Goal: Register for event/course: Sign up to attend an event or enroll in a course

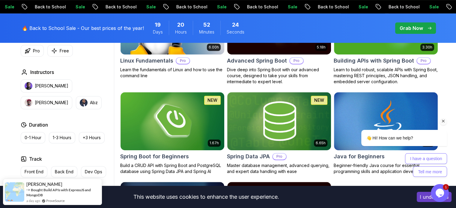
scroll to position [236, 0]
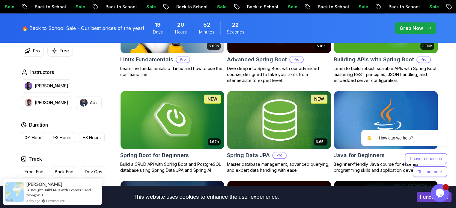
click at [289, 110] on img at bounding box center [278, 120] width 109 height 61
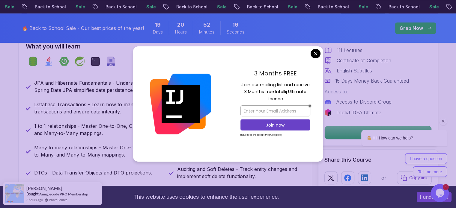
scroll to position [270, 0]
click at [274, 111] on input "email" at bounding box center [275, 110] width 70 height 11
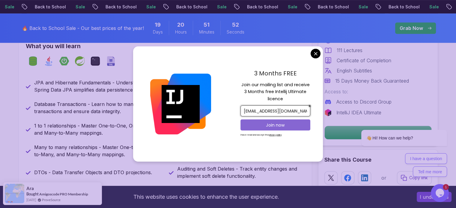
type input "sayurushenal141@gmail.com"
click at [271, 126] on p "Join now" at bounding box center [275, 125] width 57 height 6
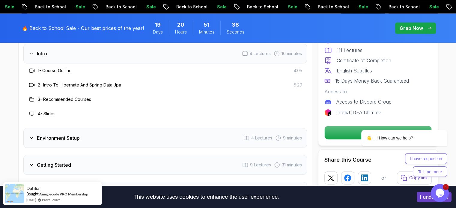
scroll to position [771, 0]
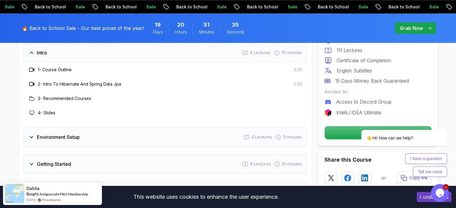
click at [50, 81] on h3 "2 - Intro To Hibernate And Spring Data Jpa" at bounding box center [79, 84] width 83 height 6
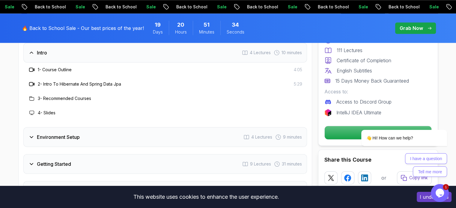
click at [31, 81] on icon at bounding box center [32, 84] width 6 height 6
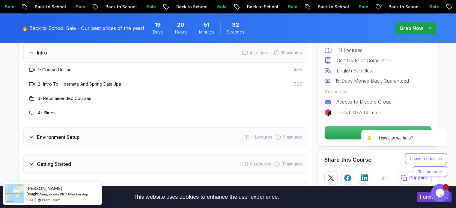
click at [34, 133] on div "Environment Setup 4 Lectures 9 minutes" at bounding box center [164, 137] width 283 height 20
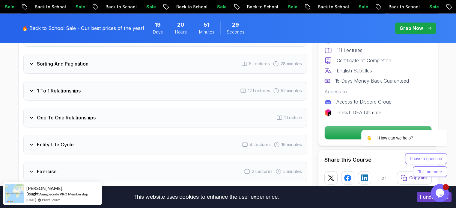
scroll to position [957, 0]
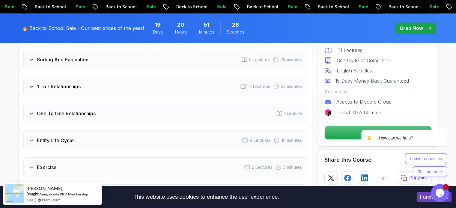
click at [34, 83] on div "1 To 1 Relationships" at bounding box center [54, 86] width 52 height 7
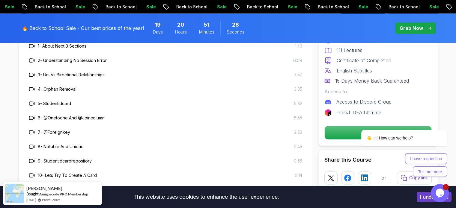
scroll to position [899, 0]
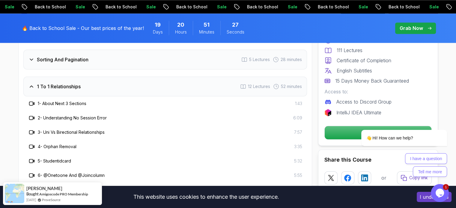
click at [47, 101] on h3 "1 - About Next 3 Sections" at bounding box center [62, 104] width 49 height 6
click at [31, 101] on icon at bounding box center [32, 104] width 6 height 6
click at [61, 100] on div "1 - About Next 3 Sections 1:43" at bounding box center [164, 103] width 283 height 14
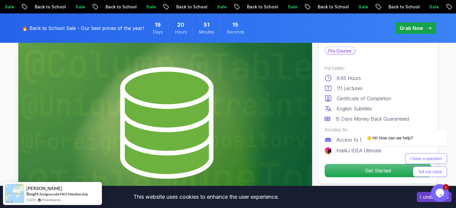
scroll to position [39, 0]
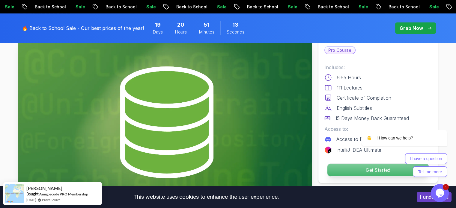
click at [336, 170] on p "Get Started" at bounding box center [377, 170] width 101 height 13
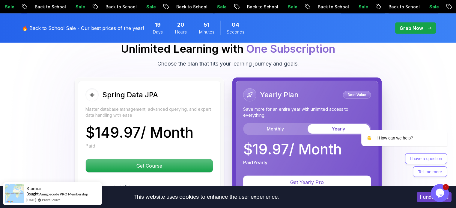
scroll to position [1603, 0]
click at [271, 125] on button "Monthly" at bounding box center [275, 130] width 62 height 10
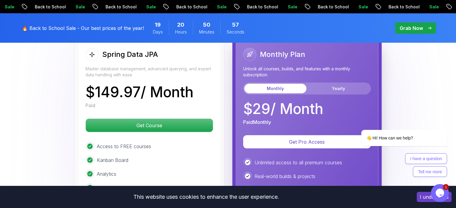
scroll to position [1615, 0]
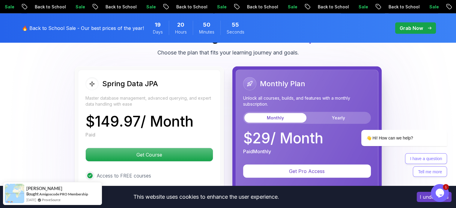
click at [90, 81] on icon at bounding box center [92, 84] width 6 height 6
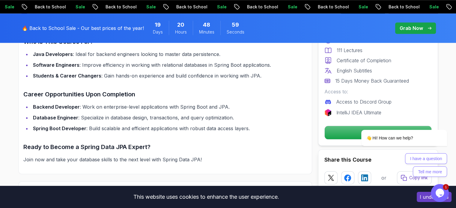
scroll to position [592, 0]
click at [443, 171] on button "Tell me more" at bounding box center [430, 172] width 34 height 11
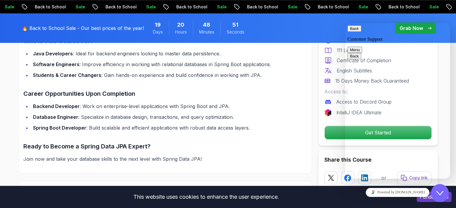
click at [354, 32] on button "Back" at bounding box center [354, 28] width 14 height 6
click at [439, 195] on icon "Close Chat This icon closes the chat window." at bounding box center [439, 193] width 7 height 7
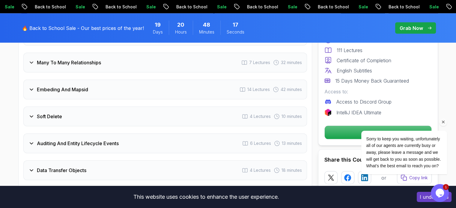
scroll to position [1215, 0]
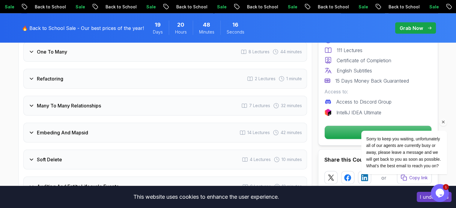
click at [26, 69] on div "Refactoring 2 Lectures 1 minute" at bounding box center [164, 79] width 283 height 20
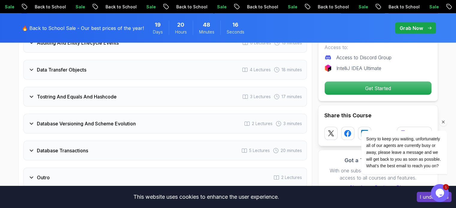
scroll to position [1042, 0]
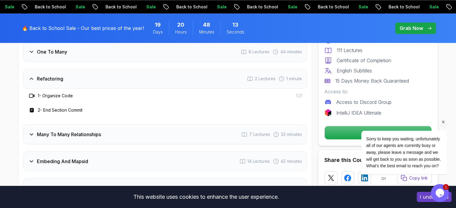
click at [31, 93] on icon at bounding box center [32, 96] width 6 height 6
click at [51, 107] on h3 "2 - End Section Commit" at bounding box center [60, 110] width 45 height 6
click at [38, 107] on h3 "2 - End Section Commit" at bounding box center [60, 110] width 45 height 6
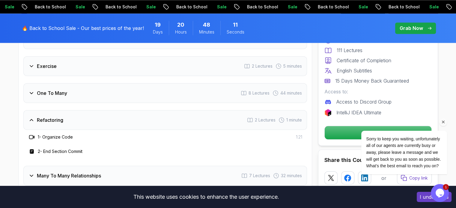
scroll to position [1000, 0]
click at [33, 90] on div "One To Many 8 Lectures 44 minutes" at bounding box center [164, 94] width 283 height 20
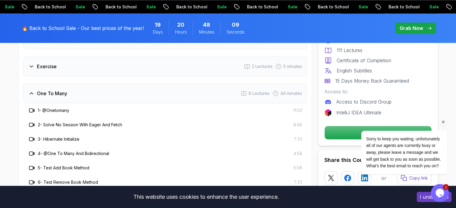
click at [42, 108] on h3 "1 - @Onetomany" at bounding box center [53, 111] width 31 height 6
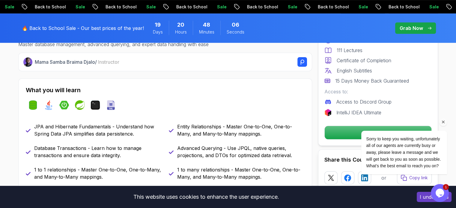
scroll to position [223, 0]
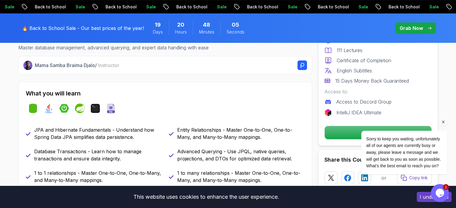
click at [429, 19] on div "🔥 Back to School Sale - Our best prices of the year! 19 Days 20 Hours 48 Minute…" at bounding box center [228, 27] width 420 height 29
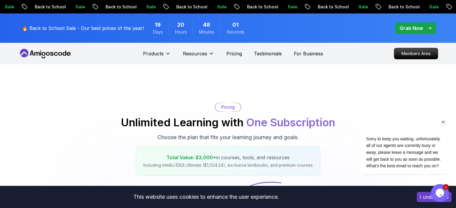
drag, startPoint x: 419, startPoint y: 28, endPoint x: 48, endPoint y: 46, distance: 371.1
click at [419, 28] on p "Grab Now" at bounding box center [410, 28] width 23 height 7
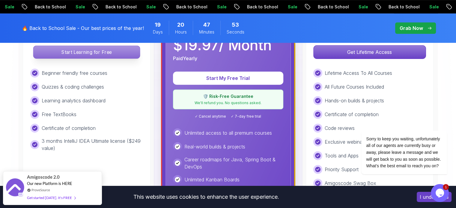
scroll to position [226, 0]
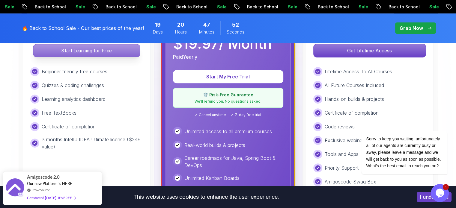
click at [101, 56] on p "Start Learning for Free" at bounding box center [86, 50] width 106 height 13
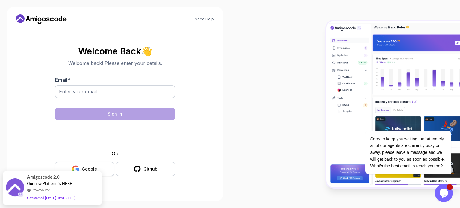
click at [99, 156] on div "OR" at bounding box center [115, 153] width 120 height 7
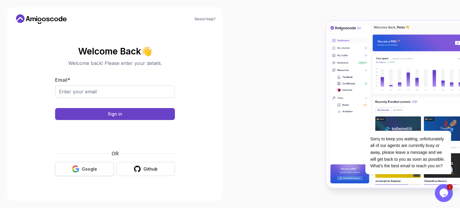
click at [89, 173] on button "Google" at bounding box center [84, 169] width 59 height 14
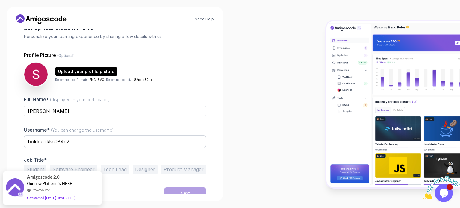
scroll to position [41, 0]
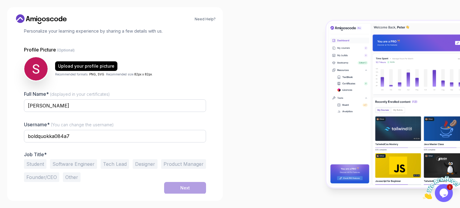
click at [47, 164] on div "Student Software Engineer Tech Lead Designer Product Manager Founder/CEO Other" at bounding box center [115, 170] width 182 height 23
click at [42, 164] on button "Student" at bounding box center [35, 164] width 22 height 10
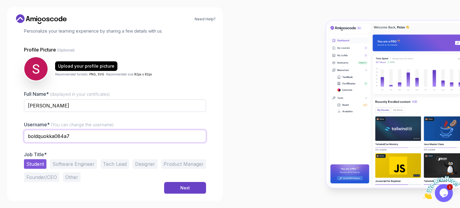
click at [88, 139] on input "boldquokka084a7" at bounding box center [115, 136] width 182 height 13
type input "BitterSteel"
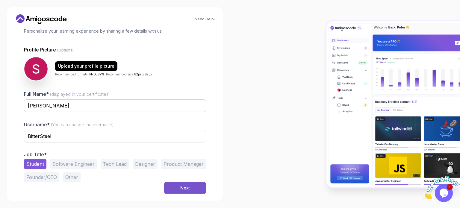
click at [183, 187] on div "Next" at bounding box center [185, 188] width 10 height 6
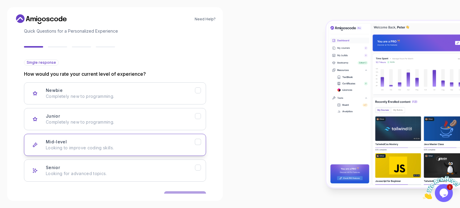
click at [199, 144] on icon "Mid-level" at bounding box center [198, 142] width 6 height 6
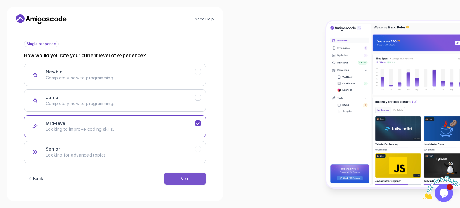
click at [189, 176] on div "Next" at bounding box center [185, 179] width 10 height 6
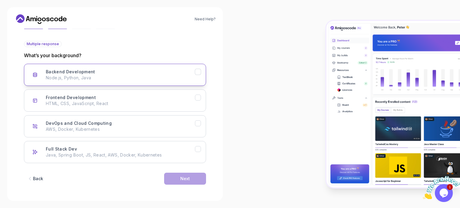
click at [199, 70] on icon "Backend Development" at bounding box center [198, 72] width 6 height 6
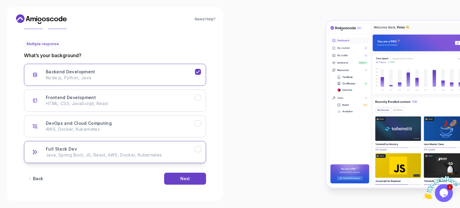
click at [198, 147] on icon "Full Stack Dev" at bounding box center [198, 150] width 6 height 6
click at [180, 176] on button "Next" at bounding box center [185, 179] width 42 height 12
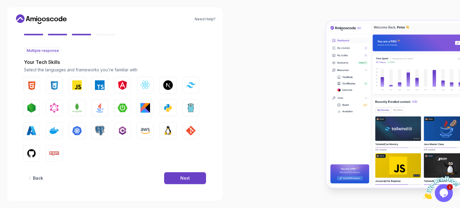
scroll to position [53, 0]
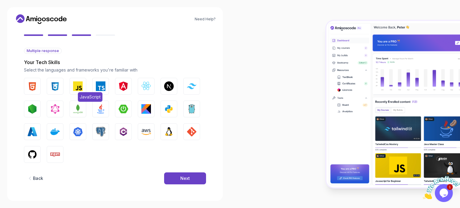
click at [75, 88] on img "button" at bounding box center [78, 87] width 10 height 10
click at [163, 105] on button "Python" at bounding box center [169, 109] width 17 height 17
click at [35, 105] on img "button" at bounding box center [33, 109] width 10 height 10
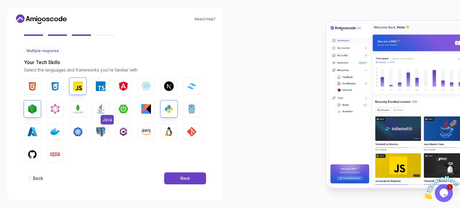
click at [105, 111] on img "button" at bounding box center [101, 109] width 10 height 10
click at [129, 109] on button "Spring Boot" at bounding box center [123, 109] width 17 height 17
click at [171, 132] on img "button" at bounding box center [169, 132] width 10 height 10
click at [97, 137] on button "PostgreSQL" at bounding box center [100, 131] width 17 height 17
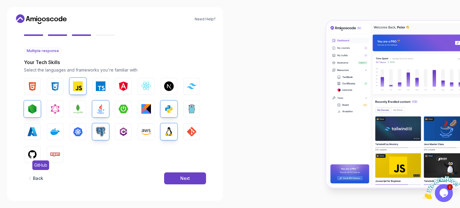
click at [31, 151] on img "button" at bounding box center [33, 155] width 10 height 10
click at [55, 155] on img "button" at bounding box center [55, 155] width 10 height 10
click at [195, 129] on img "button" at bounding box center [192, 132] width 10 height 10
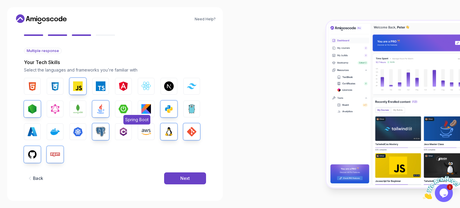
click at [123, 107] on img "button" at bounding box center [124, 109] width 10 height 10
click at [170, 179] on button "Next" at bounding box center [185, 179] width 42 height 12
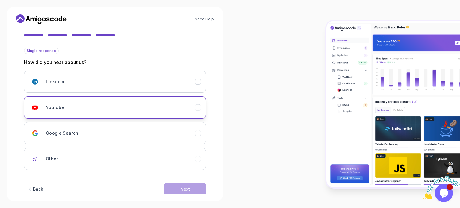
click at [192, 109] on div "Youtube" at bounding box center [120, 108] width 149 height 12
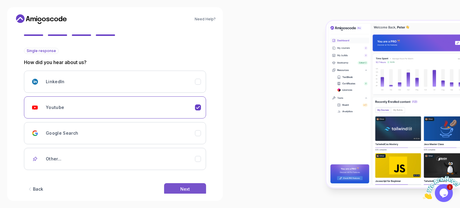
click at [203, 188] on button "Next" at bounding box center [185, 189] width 42 height 12
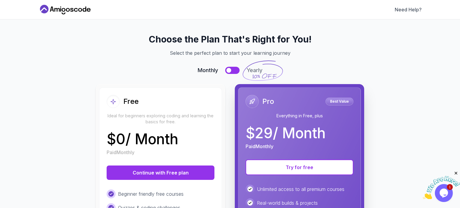
scroll to position [50, 0]
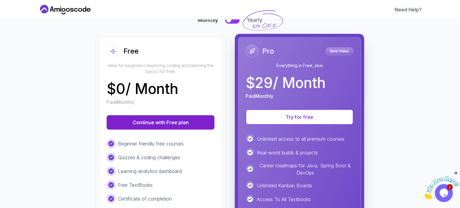
click at [184, 126] on button "Continue with Free plan" at bounding box center [161, 122] width 108 height 14
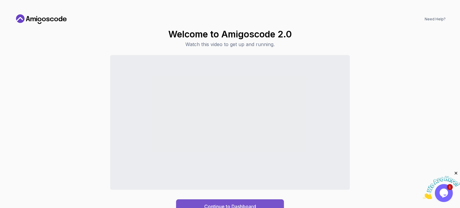
click at [262, 203] on button "Continue to Dashboard" at bounding box center [230, 207] width 108 height 14
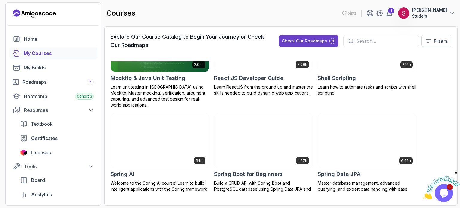
scroll to position [1052, 0]
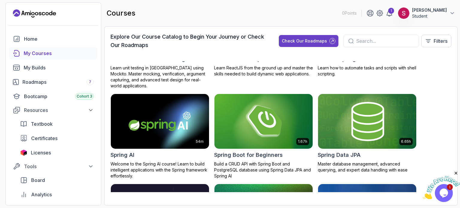
click at [378, 114] on img at bounding box center [367, 122] width 103 height 58
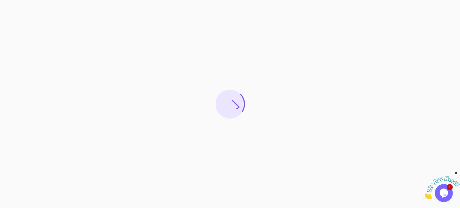
click at [456, 172] on icon "Close" at bounding box center [456, 173] width 5 height 5
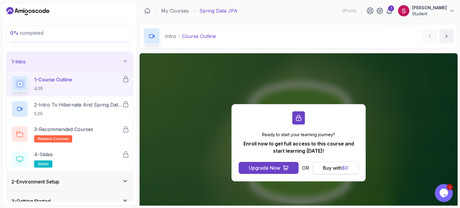
click at [328, 171] on div "Buy with $ 0" at bounding box center [335, 168] width 25 height 7
drag, startPoint x: 340, startPoint y: 170, endPoint x: 335, endPoint y: 168, distance: 5.0
click at [335, 168] on div "Buy with $ 0" at bounding box center [335, 168] width 25 height 7
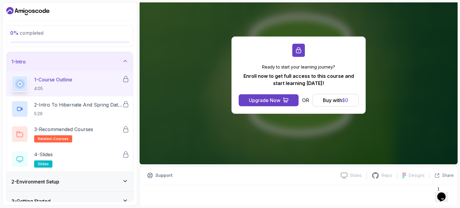
scroll to position [67, 0]
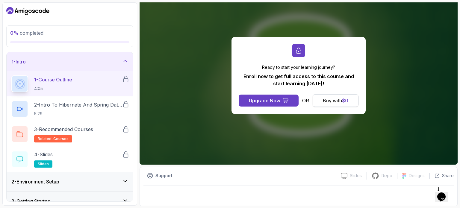
click at [330, 99] on div "Buy with $ 0" at bounding box center [335, 100] width 25 height 7
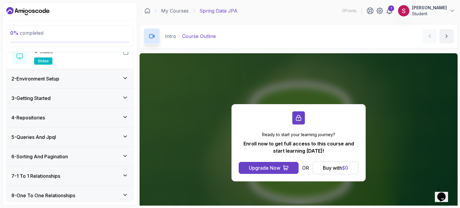
scroll to position [103, 0]
click at [52, 174] on h3 "7 - 1 To 1 Relationships" at bounding box center [35, 176] width 49 height 7
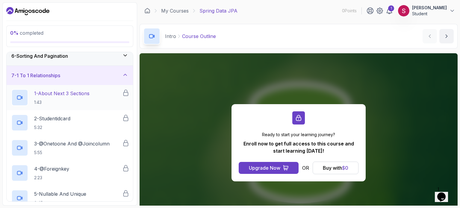
click at [99, 98] on div "1 - About Next 3 Sections 1:43" at bounding box center [66, 97] width 111 height 17
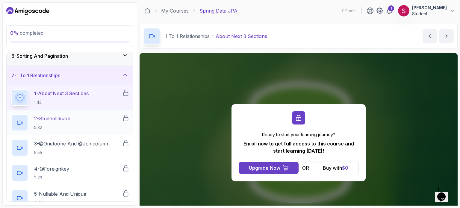
click at [89, 116] on div "2 - Studentidcard 5:32" at bounding box center [66, 122] width 111 height 17
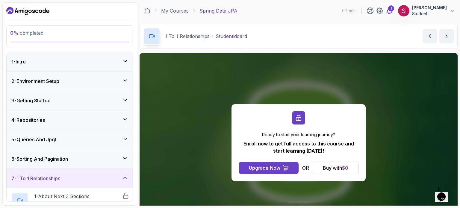
click at [393, 11] on icon at bounding box center [389, 10] width 7 height 7
